Goal: Transaction & Acquisition: Subscribe to service/newsletter

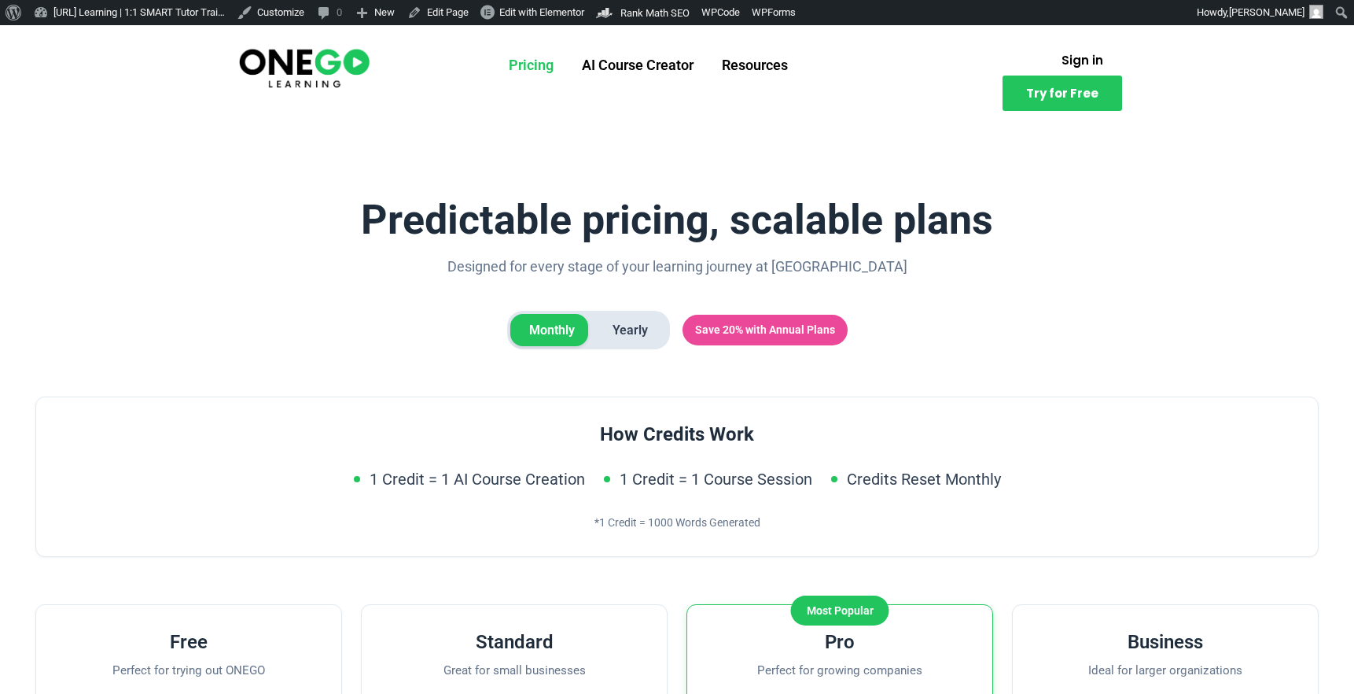
click at [543, 83] on link "Pricing" at bounding box center [531, 65] width 73 height 41
click at [313, 66] on img at bounding box center [304, 67] width 135 height 45
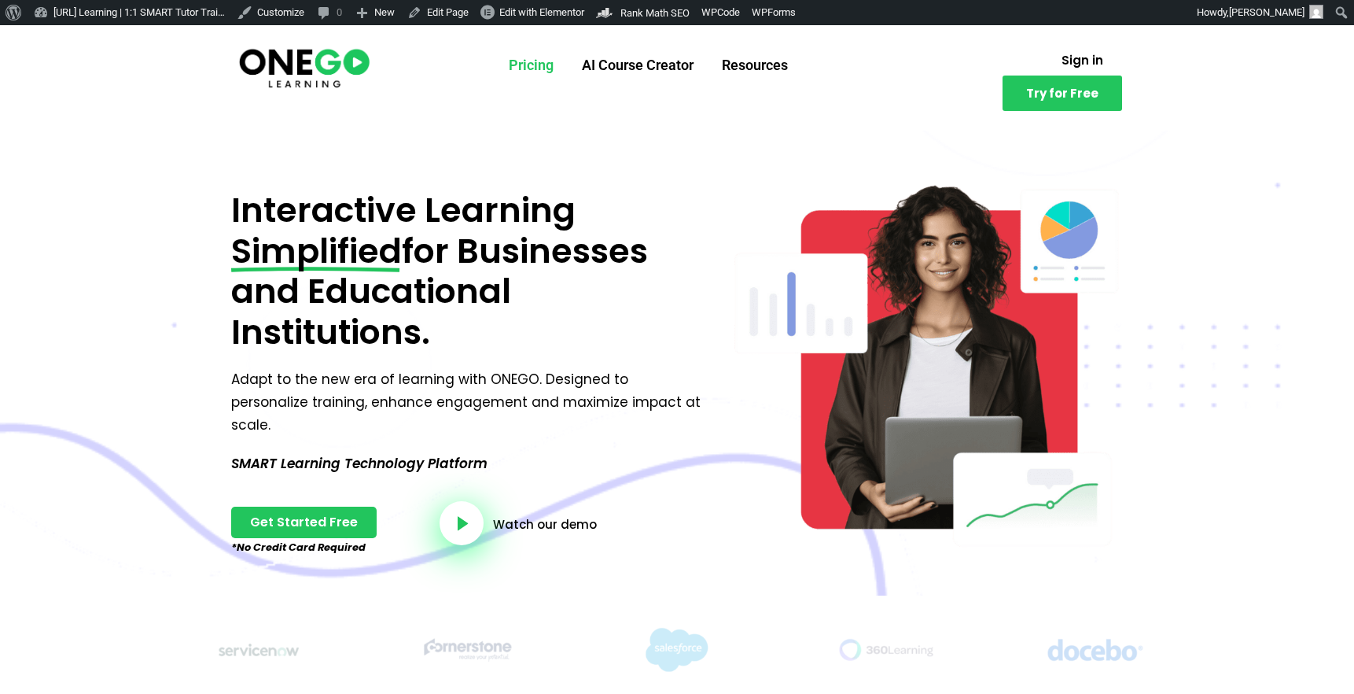
click at [517, 64] on link "Pricing" at bounding box center [531, 65] width 73 height 41
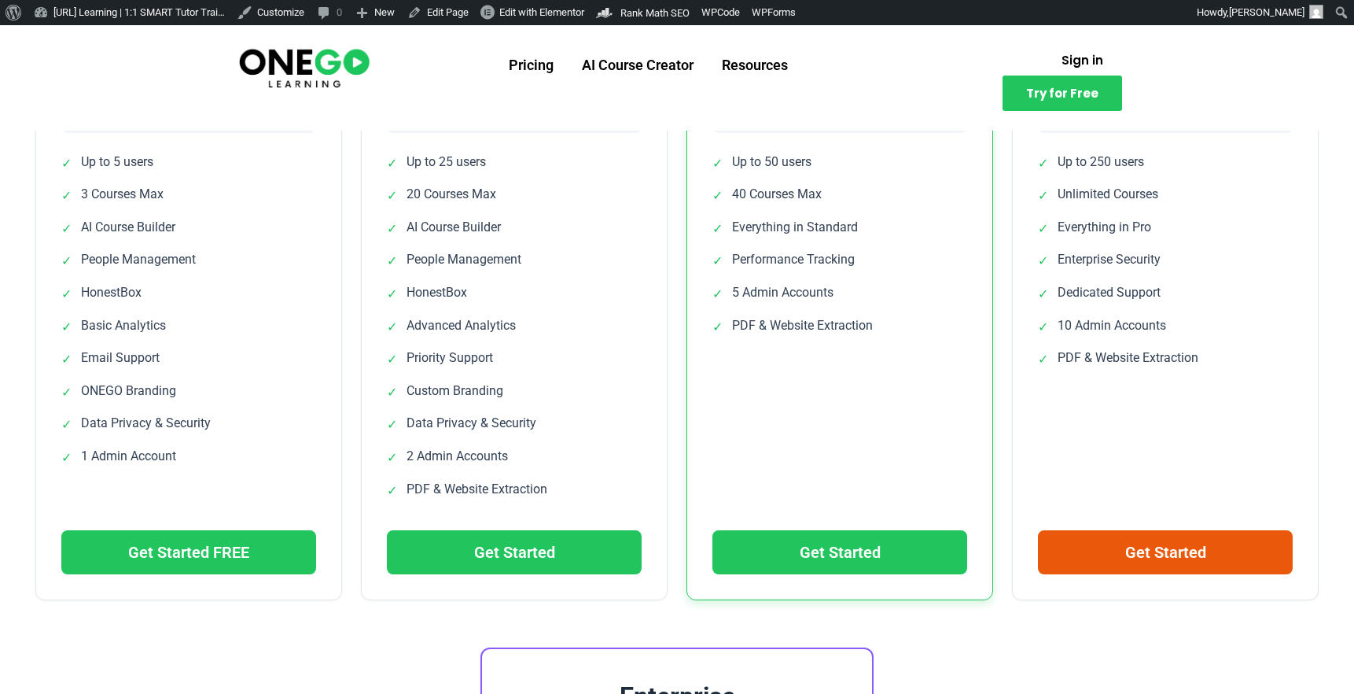
scroll to position [642, 0]
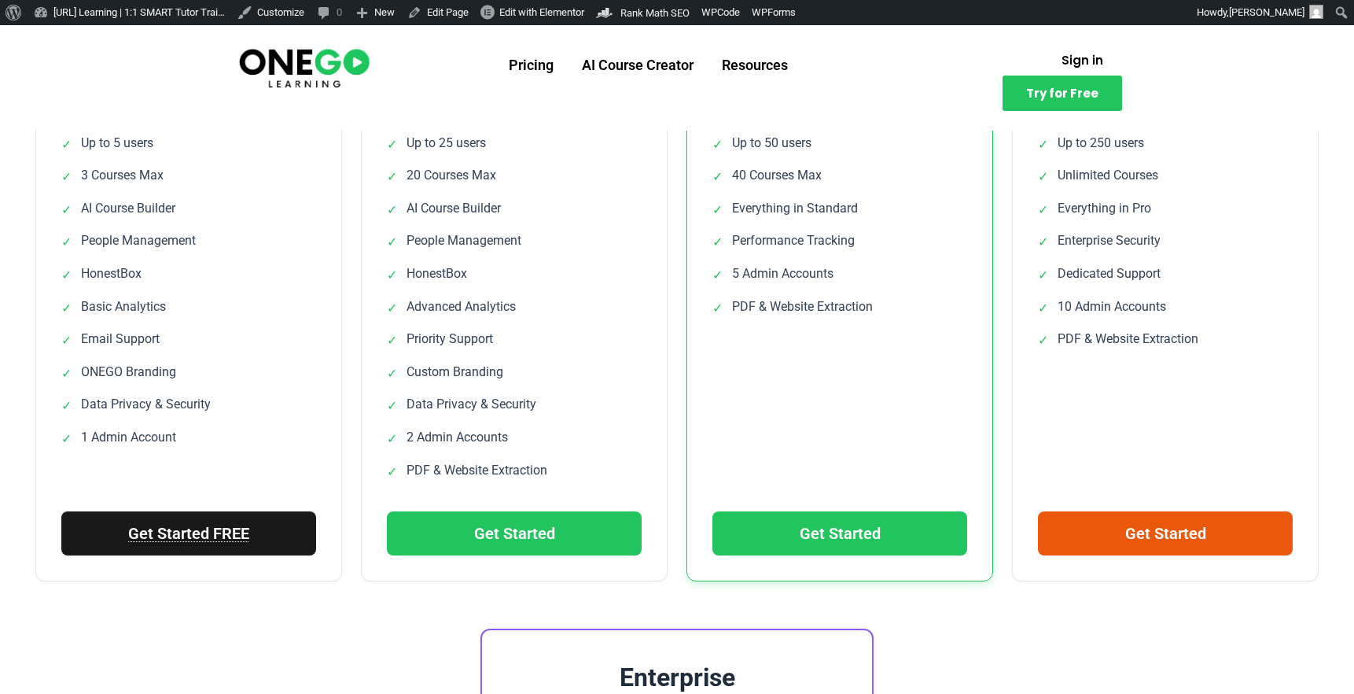
click at [223, 530] on link "Get Started FREE" at bounding box center [188, 533] width 255 height 44
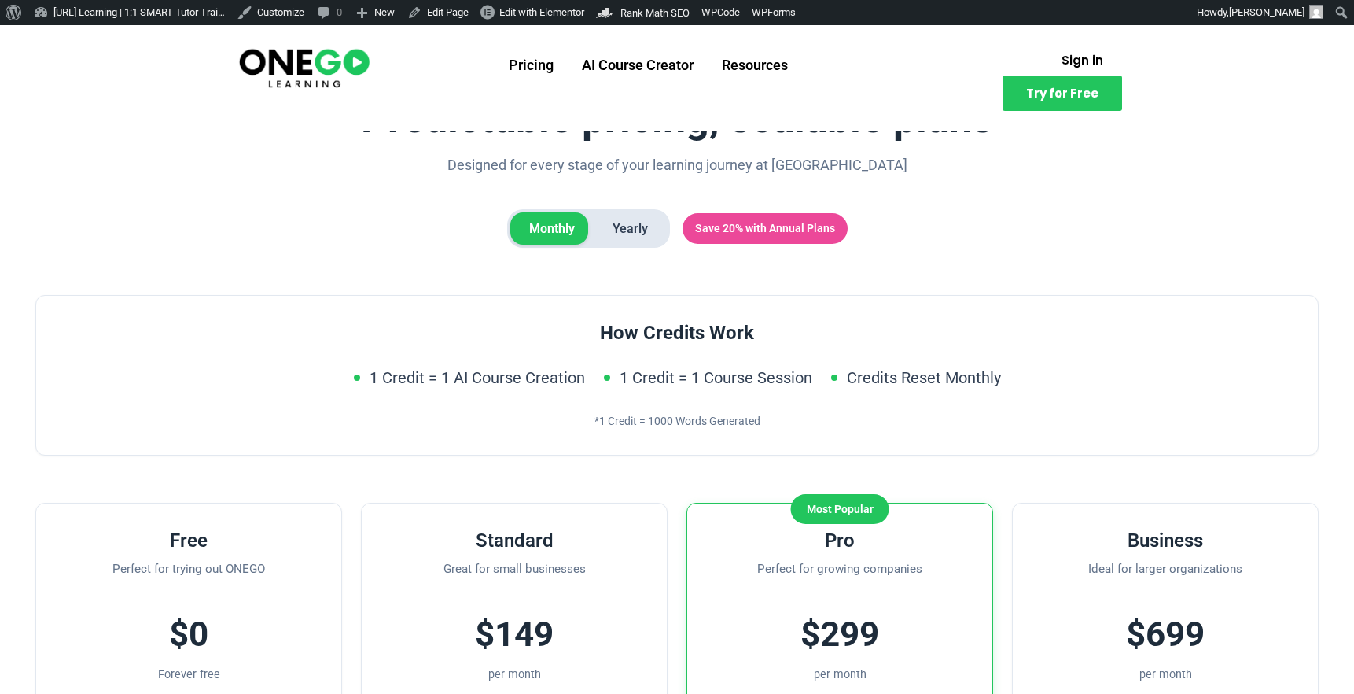
click at [328, 72] on img at bounding box center [304, 67] width 135 height 45
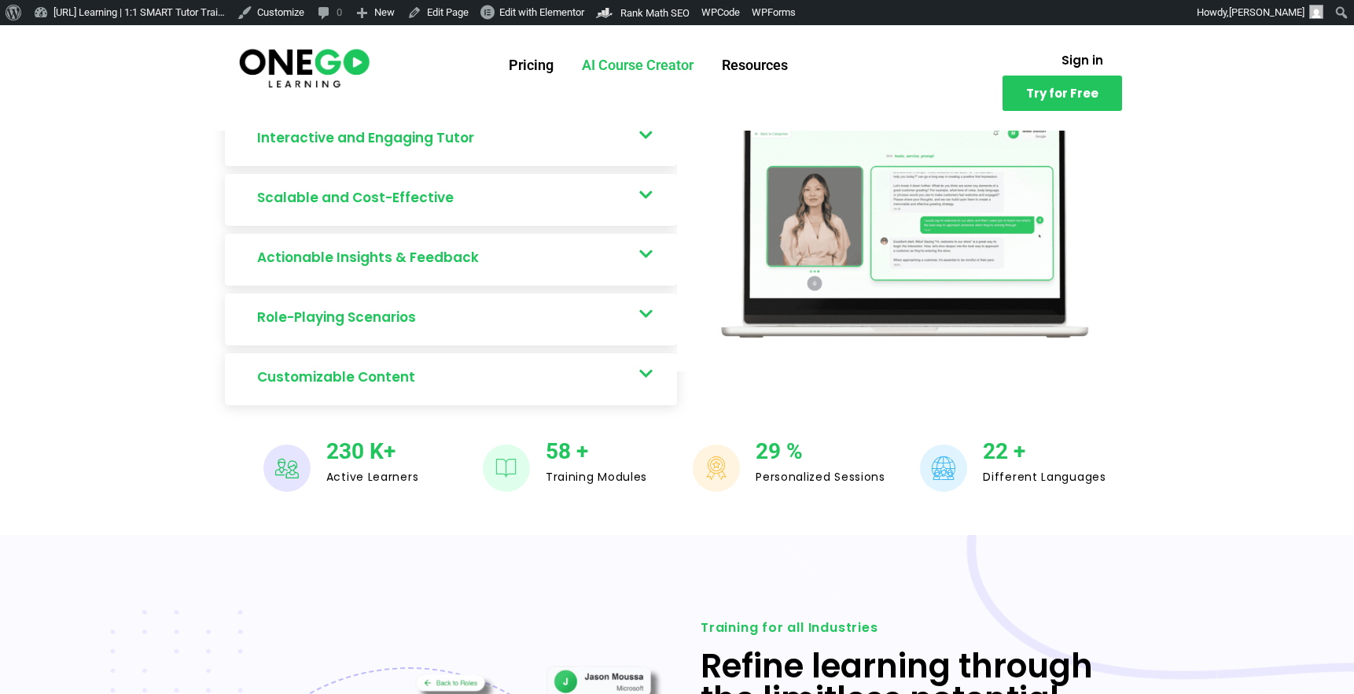
scroll to position [860, 0]
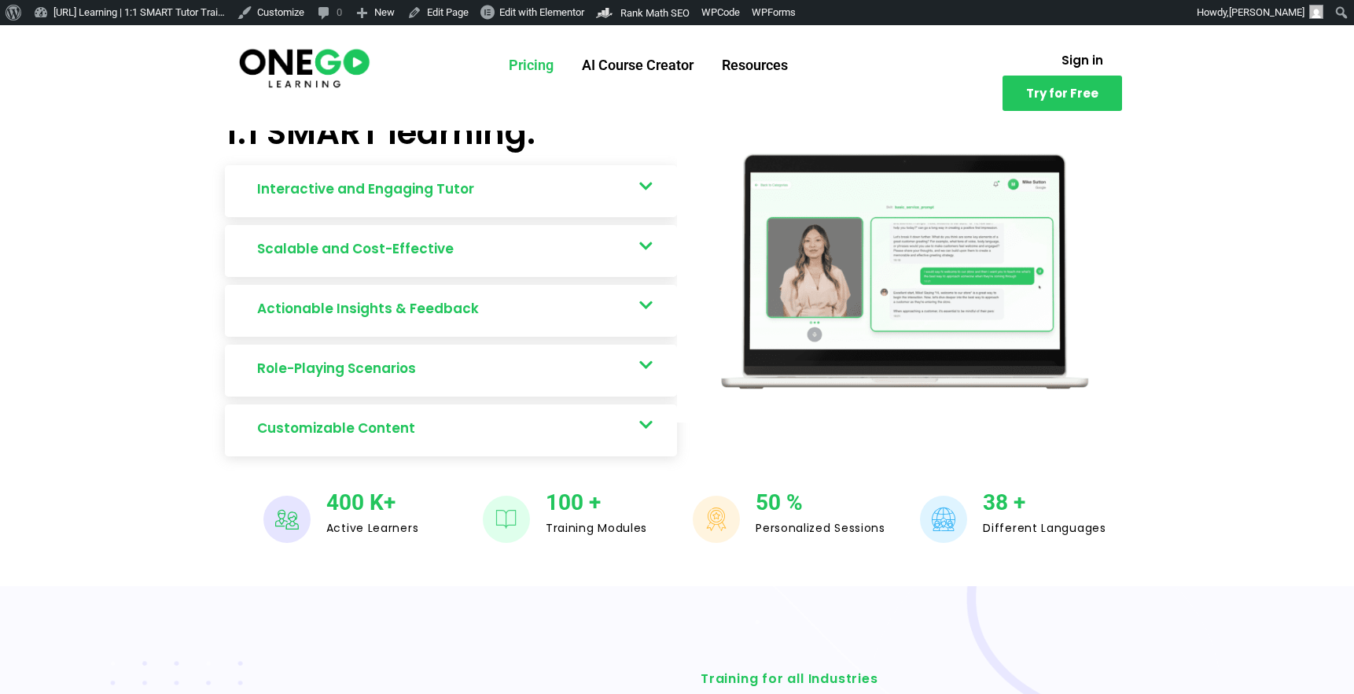
click at [535, 63] on link "Pricing" at bounding box center [531, 65] width 73 height 41
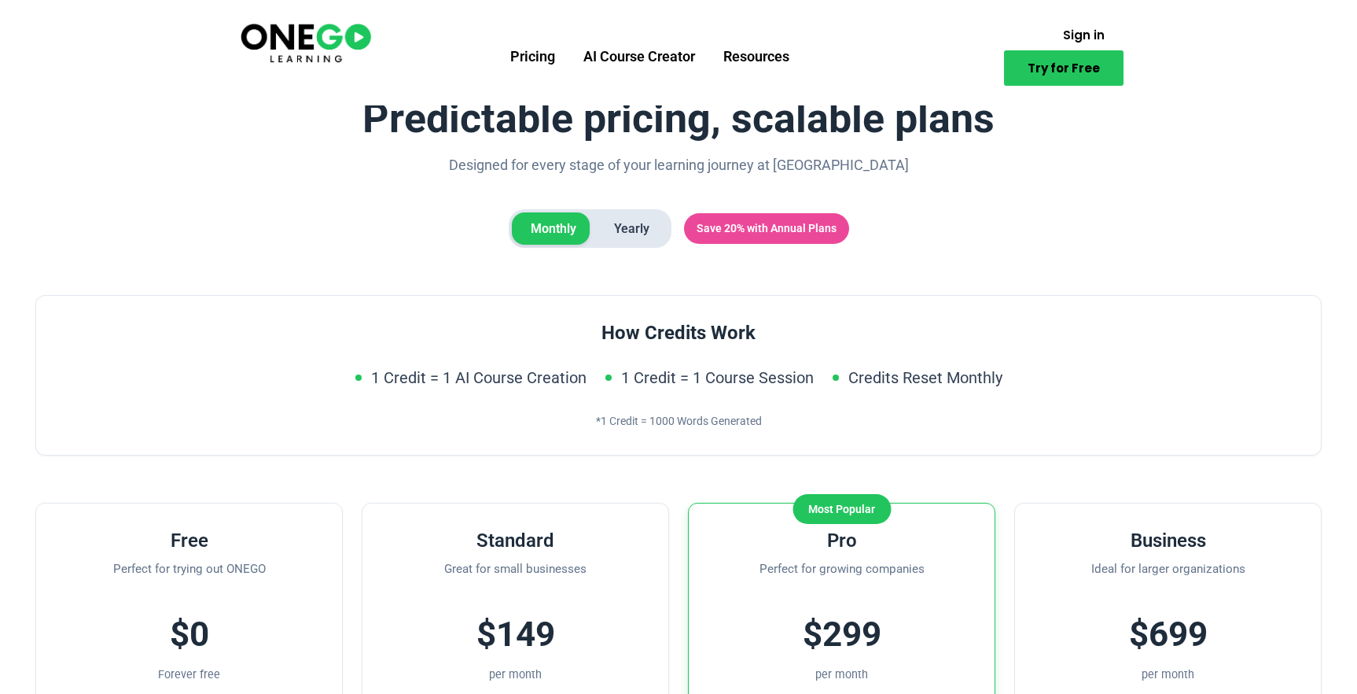
click at [1058, 62] on span "Try for Free" at bounding box center [1064, 68] width 72 height 12
